Goal: Task Accomplishment & Management: Check status

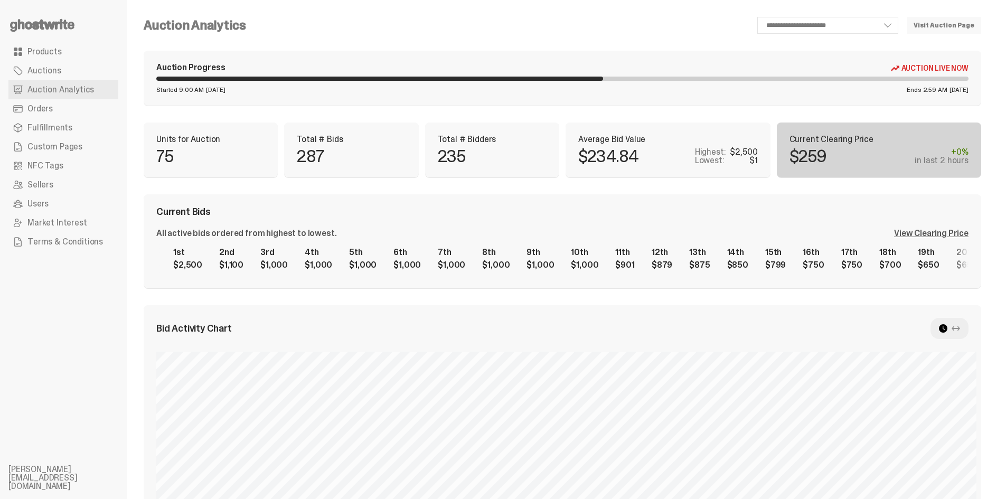
click at [68, 118] on link "Fulfillments" at bounding box center [63, 127] width 110 height 19
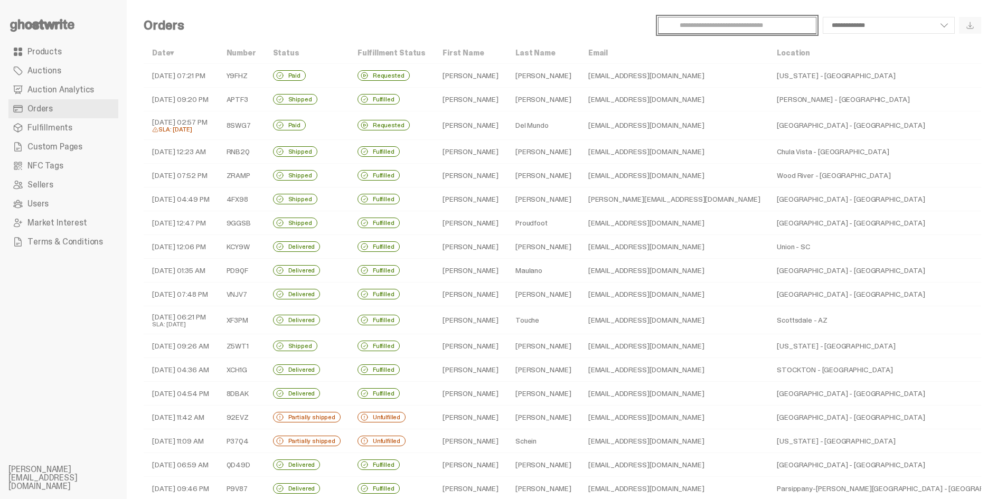
click at [776, 26] on input "Search" at bounding box center [737, 25] width 158 height 17
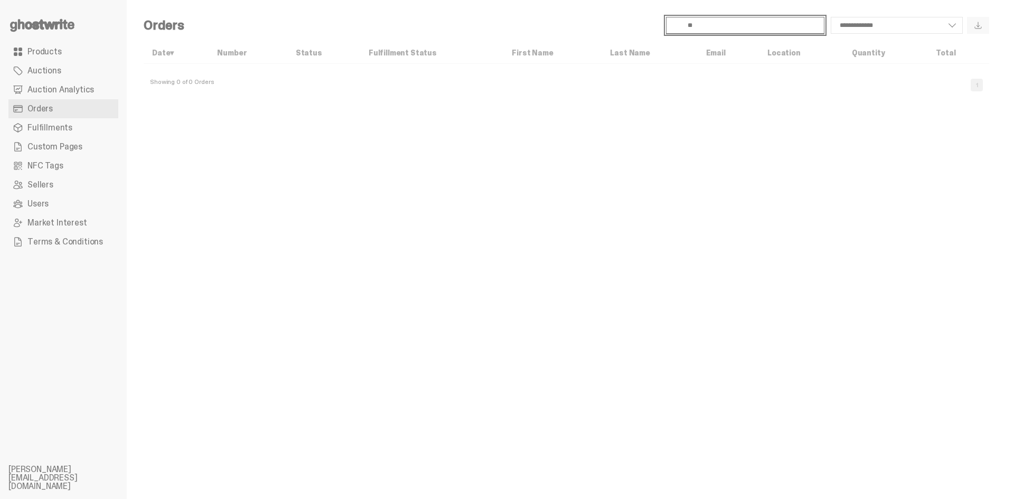
type input "*"
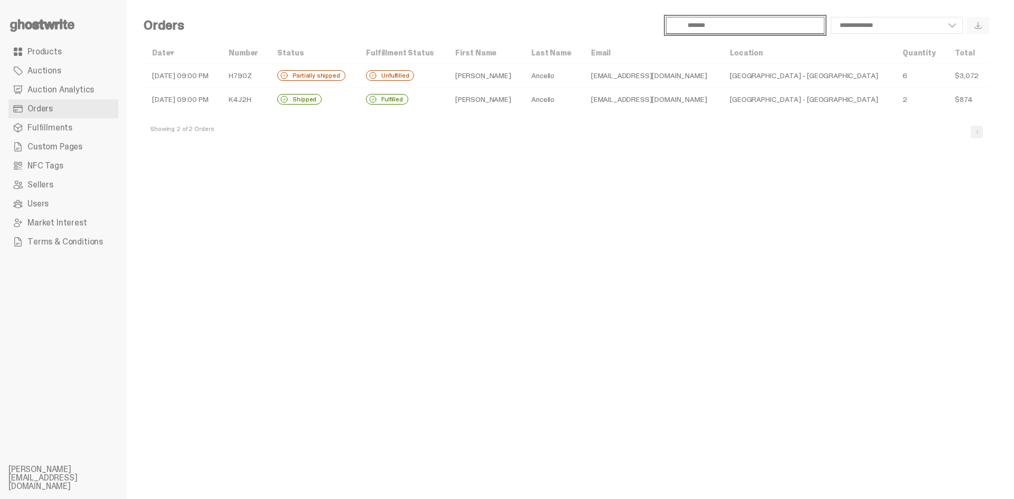
type input "*******"
click at [269, 71] on td "H790Z" at bounding box center [244, 76] width 49 height 24
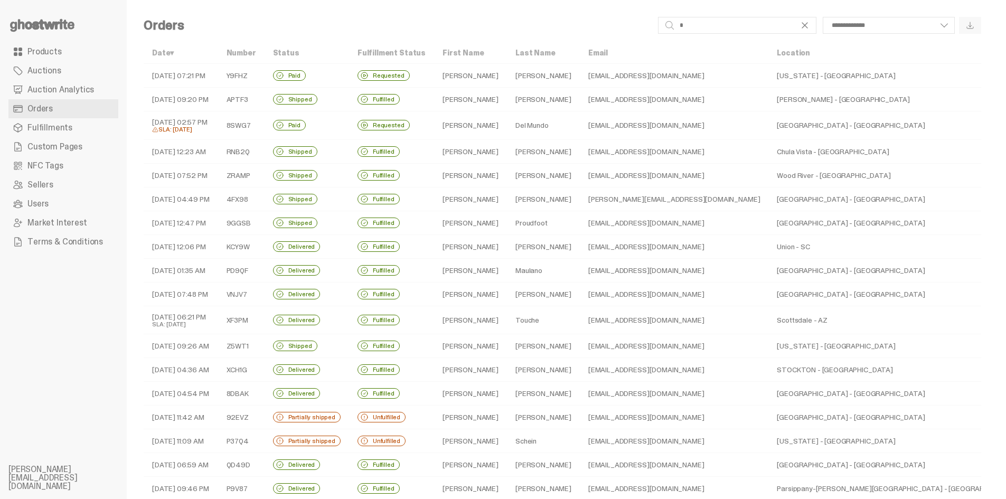
click at [40, 52] on span "Products" at bounding box center [44, 52] width 34 height 8
